Goal: Check status: Check status

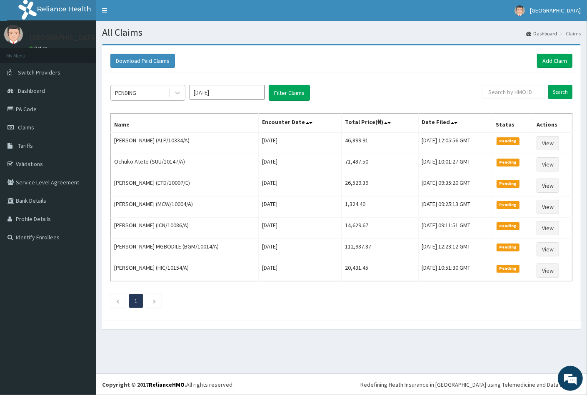
click at [145, 90] on div "PENDING" at bounding box center [140, 92] width 58 height 13
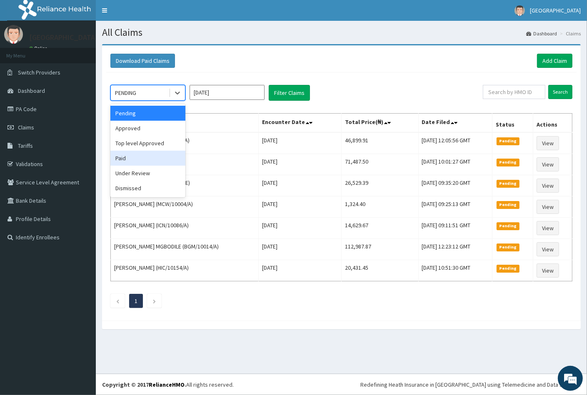
click at [139, 157] on div "Paid" at bounding box center [147, 158] width 75 height 15
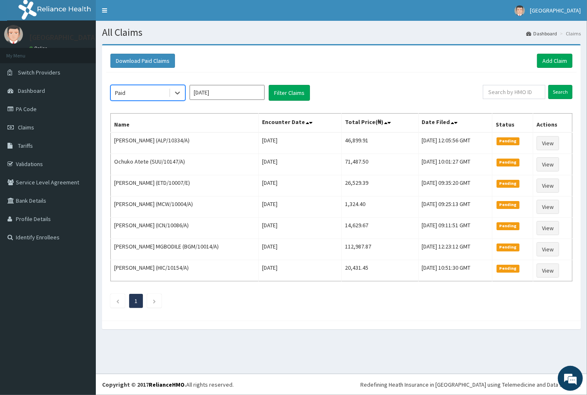
click at [213, 97] on input "[DATE]" at bounding box center [226, 92] width 75 height 15
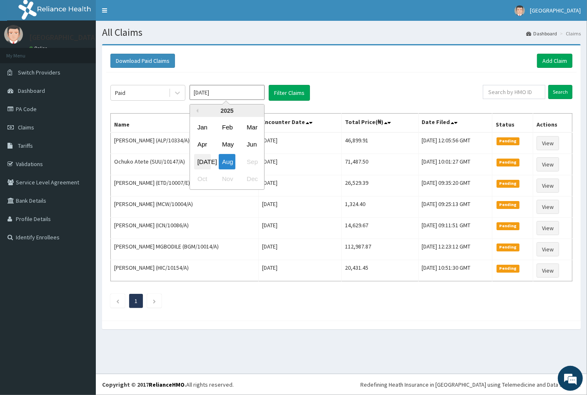
click at [204, 162] on div "[DATE]" at bounding box center [202, 161] width 17 height 15
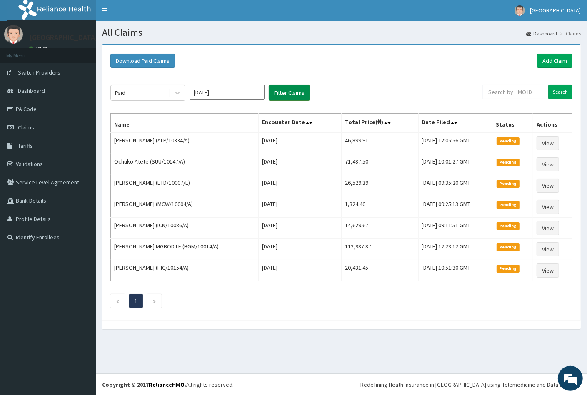
click at [284, 90] on button "Filter Claims" at bounding box center [289, 93] width 41 height 16
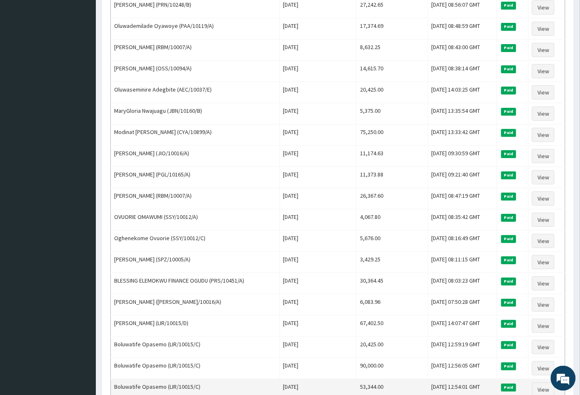
scroll to position [888, 0]
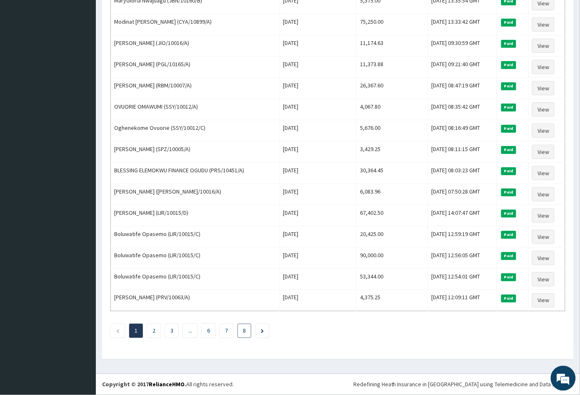
click at [244, 334] on li "8" at bounding box center [244, 331] width 14 height 14
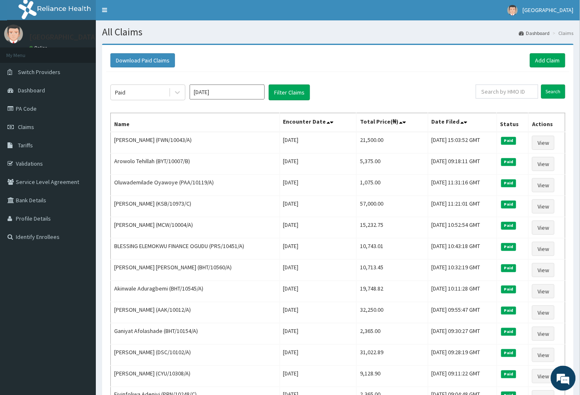
scroll to position [0, 0]
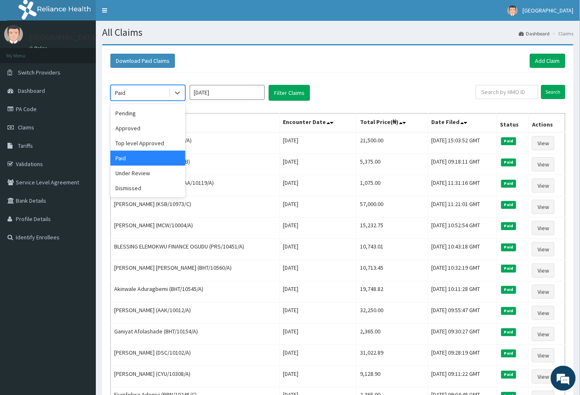
click at [135, 91] on div "Paid" at bounding box center [140, 92] width 58 height 13
click at [136, 171] on div "Under Review" at bounding box center [147, 173] width 75 height 15
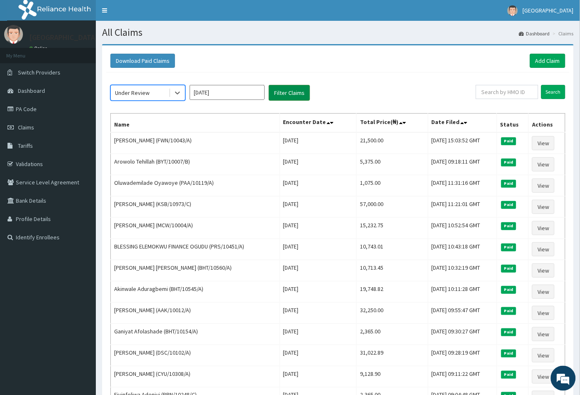
click at [282, 90] on button "Filter Claims" at bounding box center [289, 93] width 41 height 16
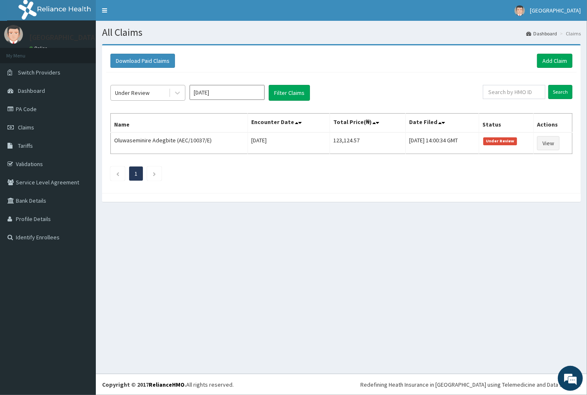
click at [150, 90] on div "Under Review" at bounding box center [140, 92] width 58 height 13
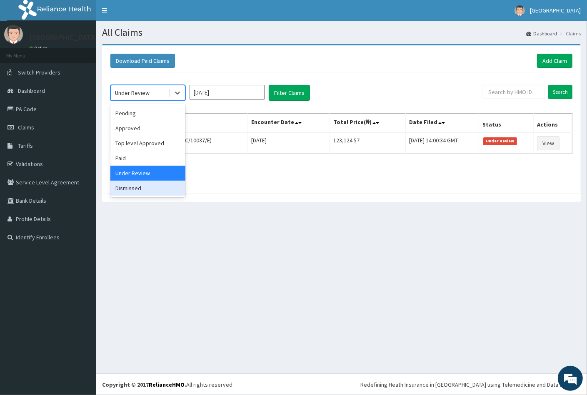
click at [144, 189] on div "Dismissed" at bounding box center [147, 188] width 75 height 15
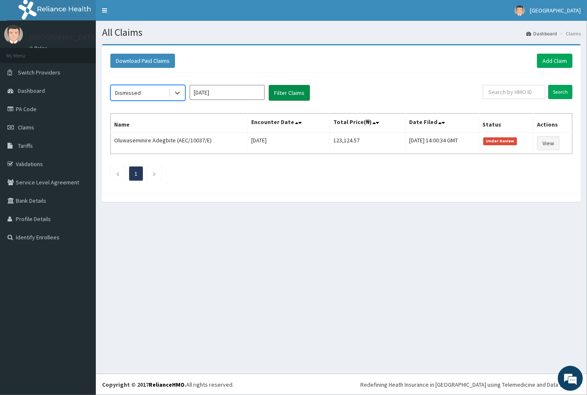
click at [286, 85] on button "Filter Claims" at bounding box center [289, 93] width 41 height 16
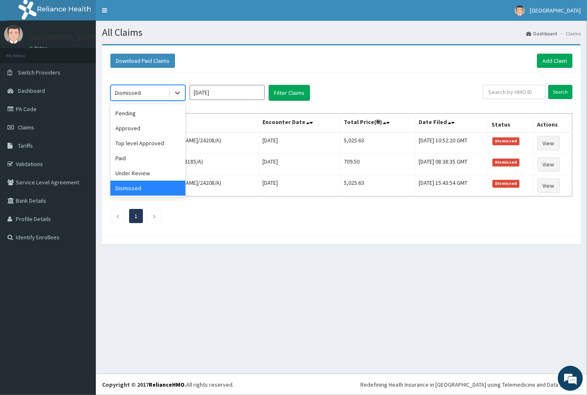
click at [140, 92] on div "Dismissed" at bounding box center [140, 92] width 58 height 13
click at [131, 130] on div "Approved" at bounding box center [147, 128] width 75 height 15
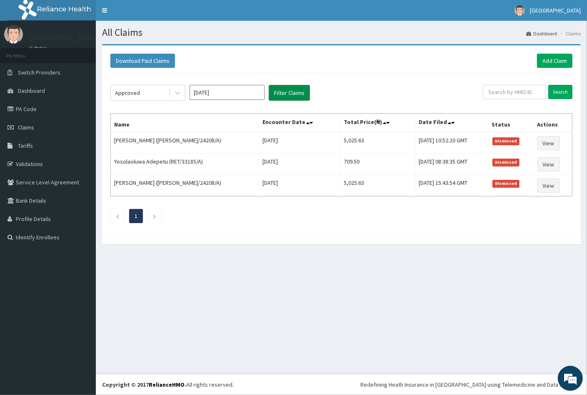
click at [290, 92] on button "Filter Claims" at bounding box center [289, 93] width 41 height 16
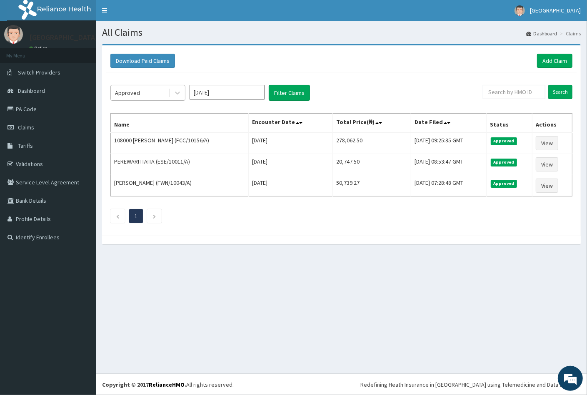
click at [138, 94] on div "Approved" at bounding box center [127, 93] width 25 height 8
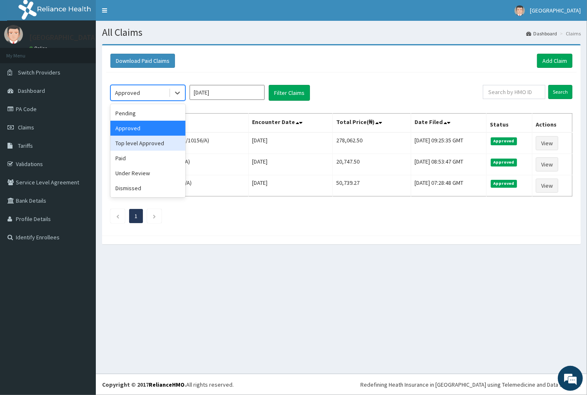
click at [137, 140] on div "Top level Approved" at bounding box center [147, 143] width 75 height 15
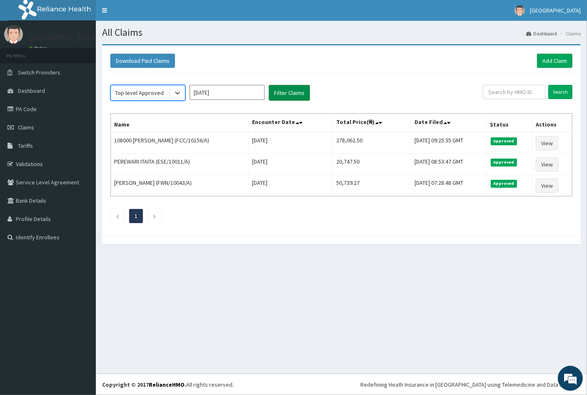
click at [287, 93] on button "Filter Claims" at bounding box center [289, 93] width 41 height 16
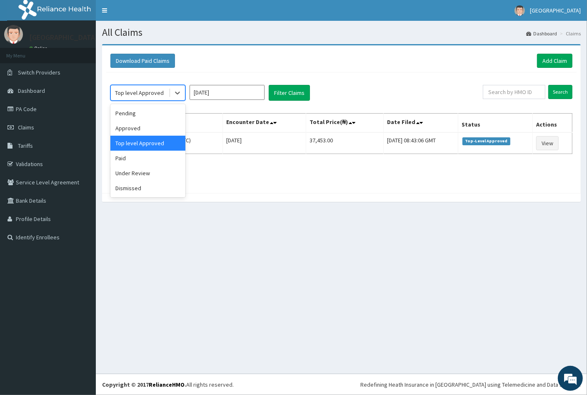
click at [152, 90] on div "Top level Approved" at bounding box center [139, 93] width 49 height 8
click at [136, 187] on div "Dismissed" at bounding box center [147, 188] width 75 height 15
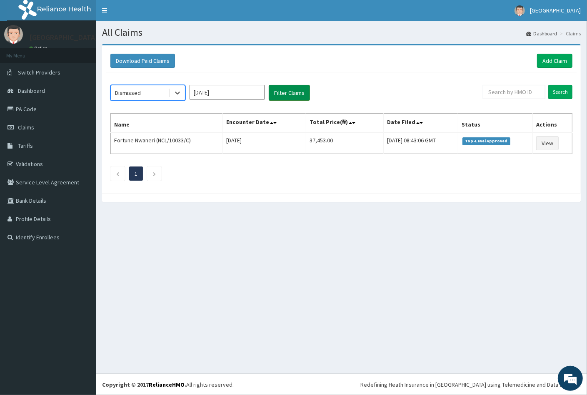
click at [289, 89] on button "Filter Claims" at bounding box center [289, 93] width 41 height 16
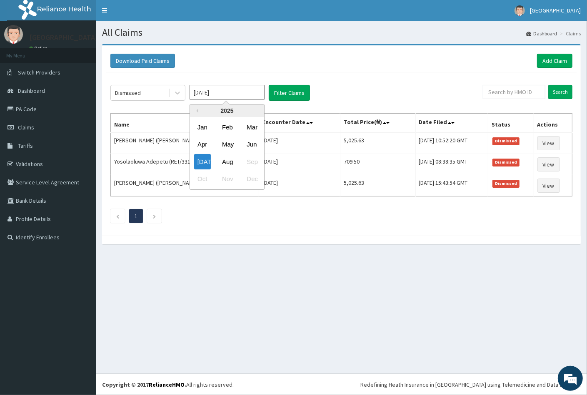
click at [219, 92] on input "[DATE]" at bounding box center [226, 92] width 75 height 15
click at [254, 141] on div "Jun" at bounding box center [251, 144] width 17 height 15
type input "[DATE]"
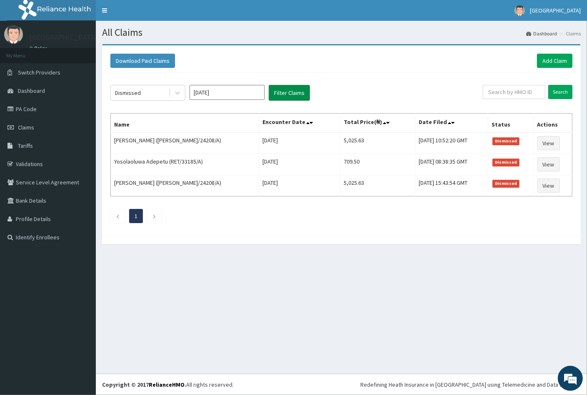
click at [287, 94] on button "Filter Claims" at bounding box center [289, 93] width 41 height 16
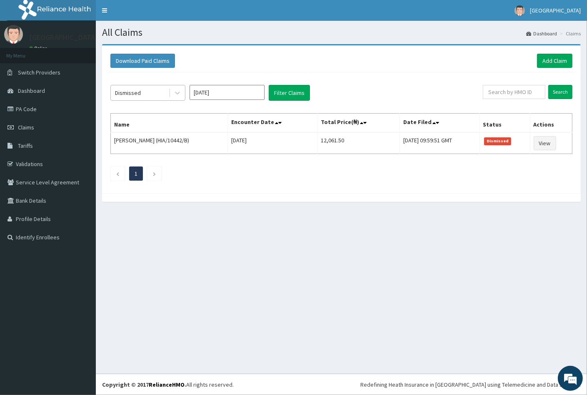
click at [161, 95] on div "Dismissed" at bounding box center [140, 92] width 58 height 13
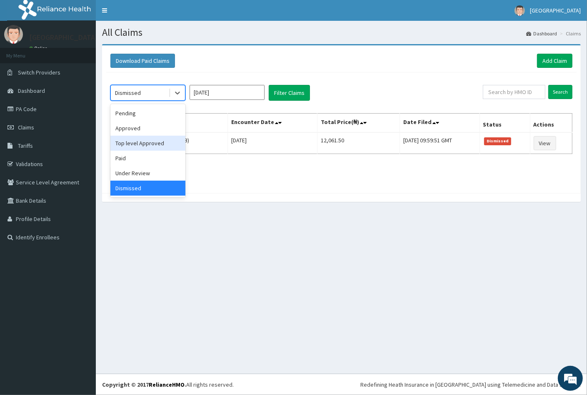
click at [147, 144] on div "Top level Approved" at bounding box center [147, 143] width 75 height 15
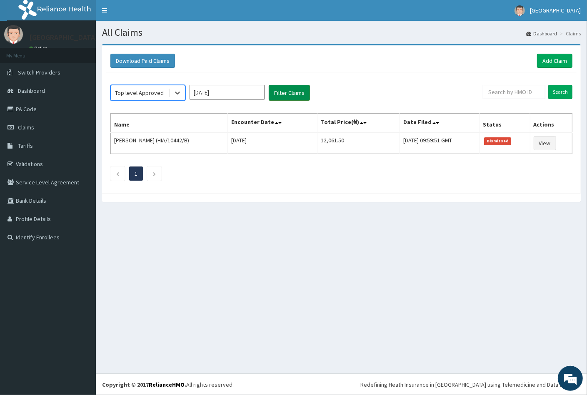
click at [274, 90] on button "Filter Claims" at bounding box center [289, 93] width 41 height 16
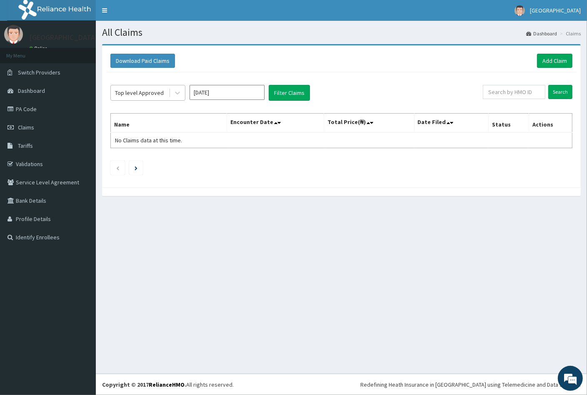
click at [141, 94] on div "Top level Approved" at bounding box center [139, 93] width 49 height 8
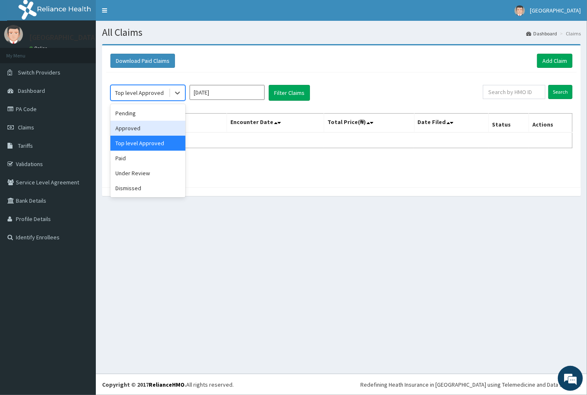
click at [135, 127] on div "Approved" at bounding box center [147, 128] width 75 height 15
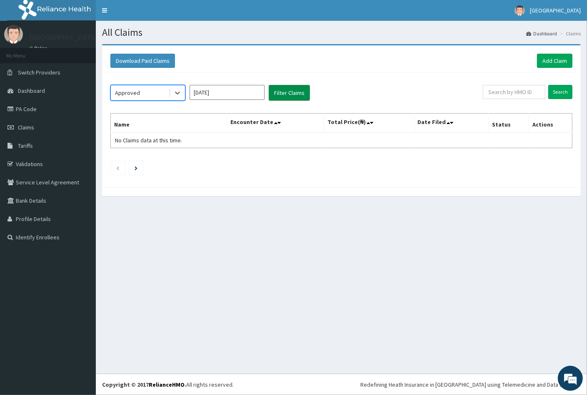
click at [278, 90] on button "Filter Claims" at bounding box center [289, 93] width 41 height 16
click at [138, 91] on div "Approved" at bounding box center [127, 93] width 25 height 8
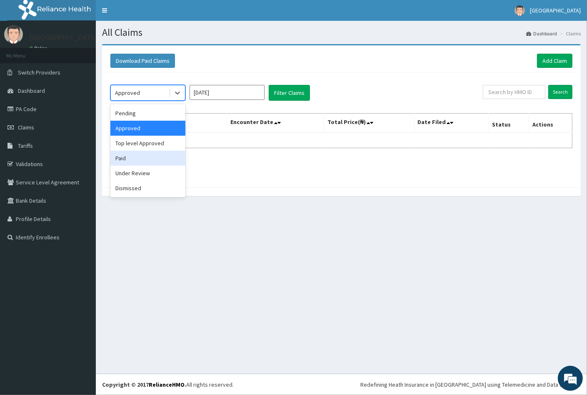
click at [127, 161] on div "Paid" at bounding box center [147, 158] width 75 height 15
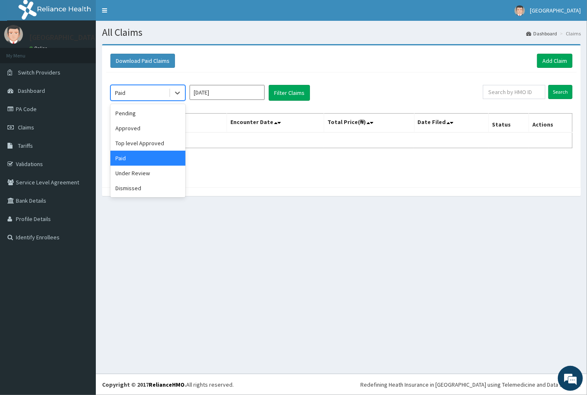
click at [154, 92] on div "Paid" at bounding box center [140, 92] width 58 height 13
click at [139, 175] on div "Under Review" at bounding box center [147, 173] width 75 height 15
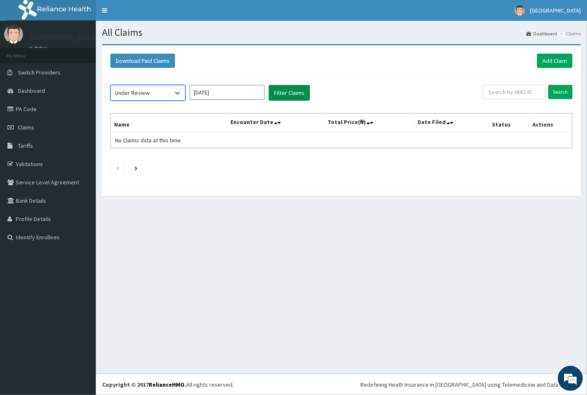
click at [282, 95] on button "Filter Claims" at bounding box center [289, 93] width 41 height 16
click at [152, 91] on div "Under Review" at bounding box center [140, 92] width 58 height 13
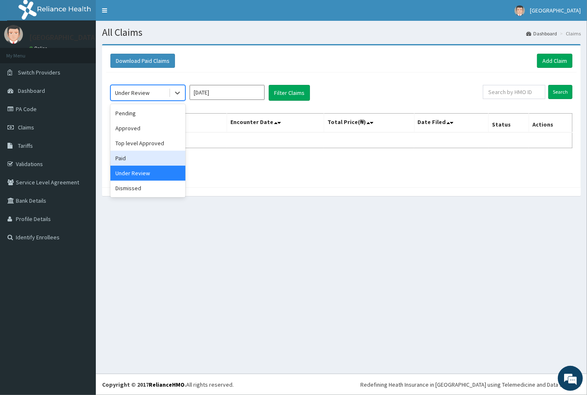
click at [132, 155] on div "Paid" at bounding box center [147, 158] width 75 height 15
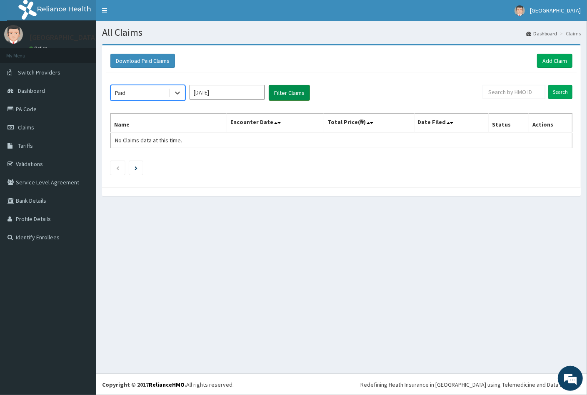
click at [280, 92] on button "Filter Claims" at bounding box center [289, 93] width 41 height 16
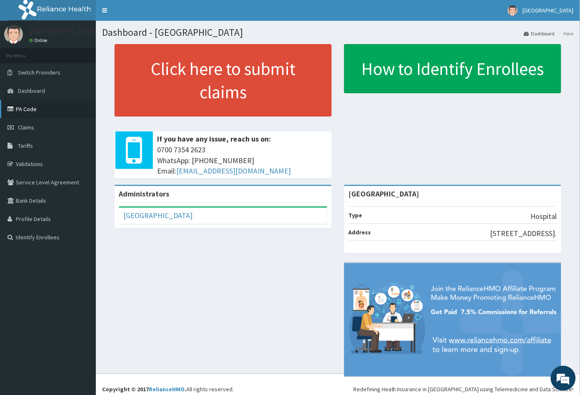
click at [37, 109] on link "PA Code" at bounding box center [48, 109] width 96 height 18
